Goal: Task Accomplishment & Management: Complete application form

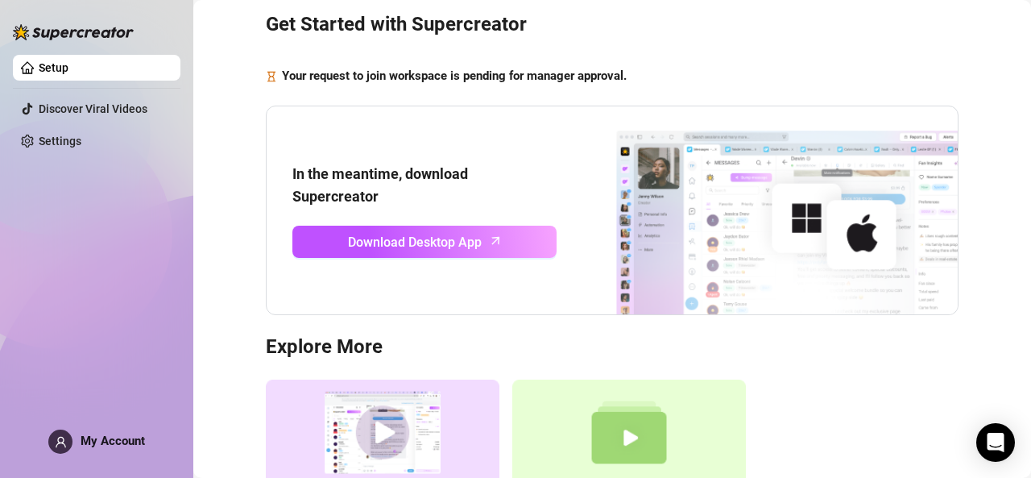
scroll to position [58, 0]
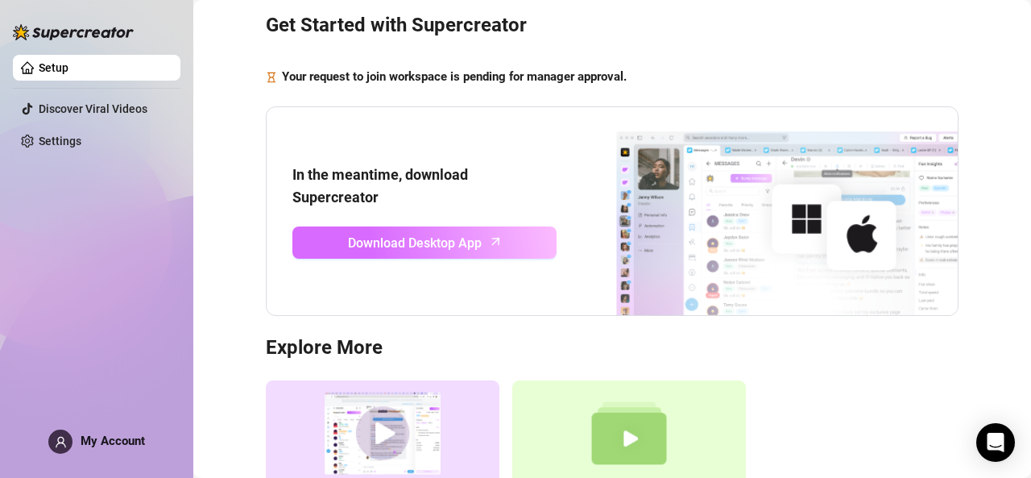
click at [380, 234] on span "Download Desktop App" at bounding box center [415, 243] width 134 height 20
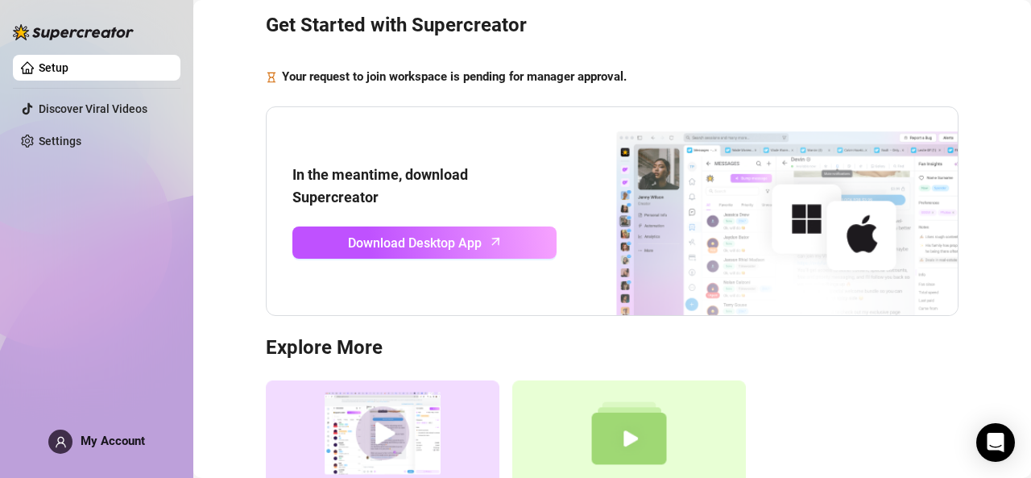
click at [68, 74] on link "Setup" at bounding box center [54, 67] width 30 height 13
click at [421, 85] on span "Your request to join workspace is pending for manager approval." at bounding box center [454, 77] width 345 height 19
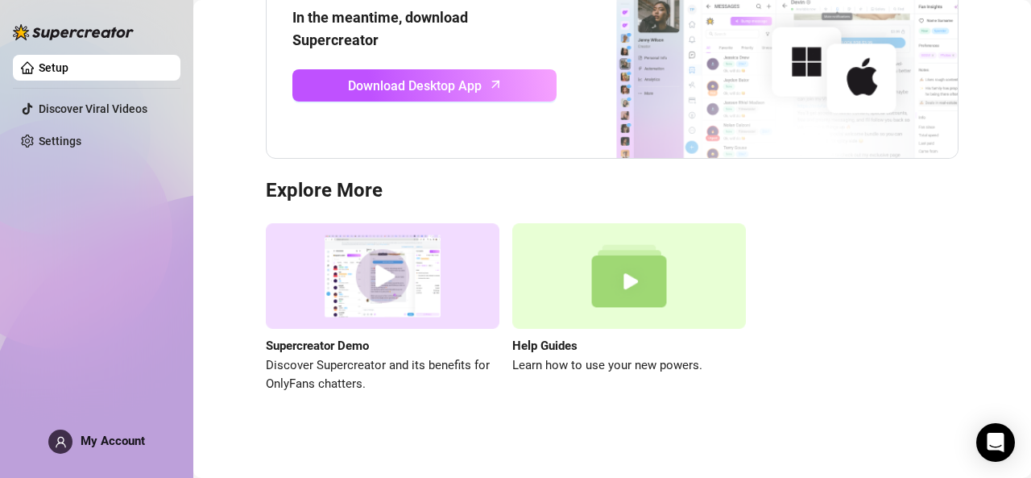
scroll to position [0, 0]
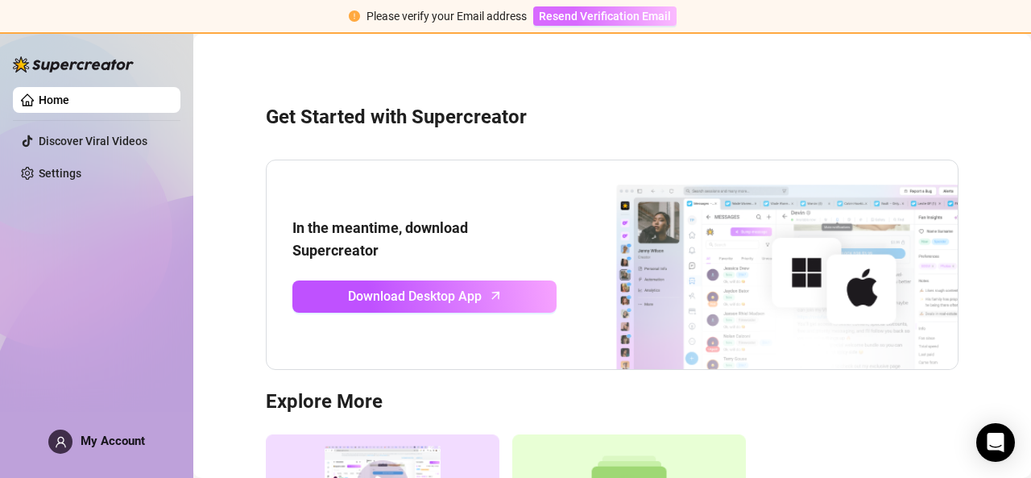
click at [590, 20] on span "Resend Verification Email" at bounding box center [605, 16] width 132 height 13
click at [596, 20] on span "Resend Verification Email" at bounding box center [605, 16] width 132 height 13
